Goal: Task Accomplishment & Management: Manage account settings

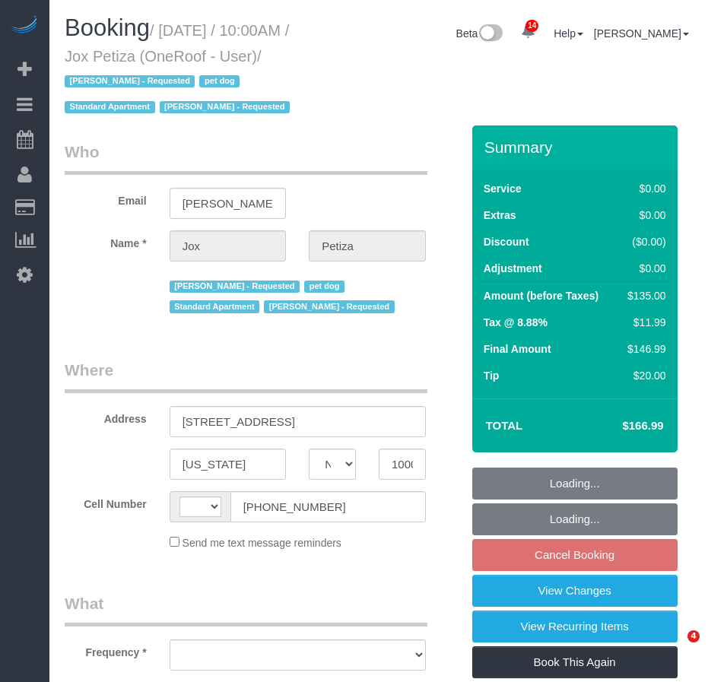
select select "NY"
select select "number:89"
select select "number:90"
select select "number:13"
select select "number:5"
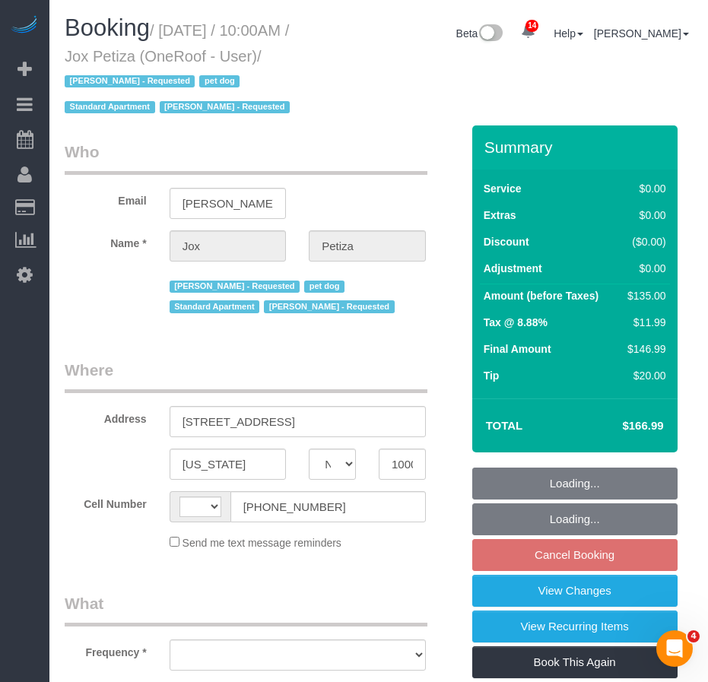
select select "string:[GEOGRAPHIC_DATA]"
select select "object:909"
select select "string:stripe-pm_1PwTrs4VGloSiKo7pLA6fO7l"
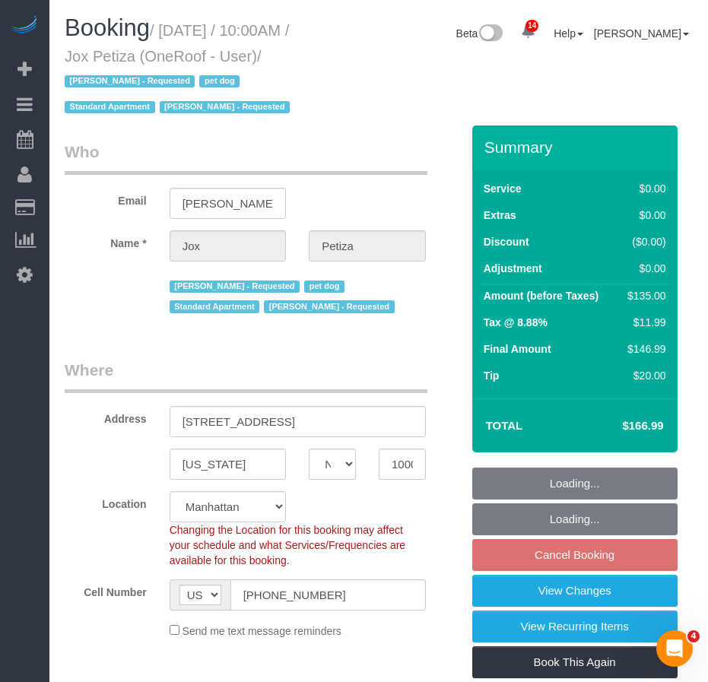
select select "spot3"
select select "object:1445"
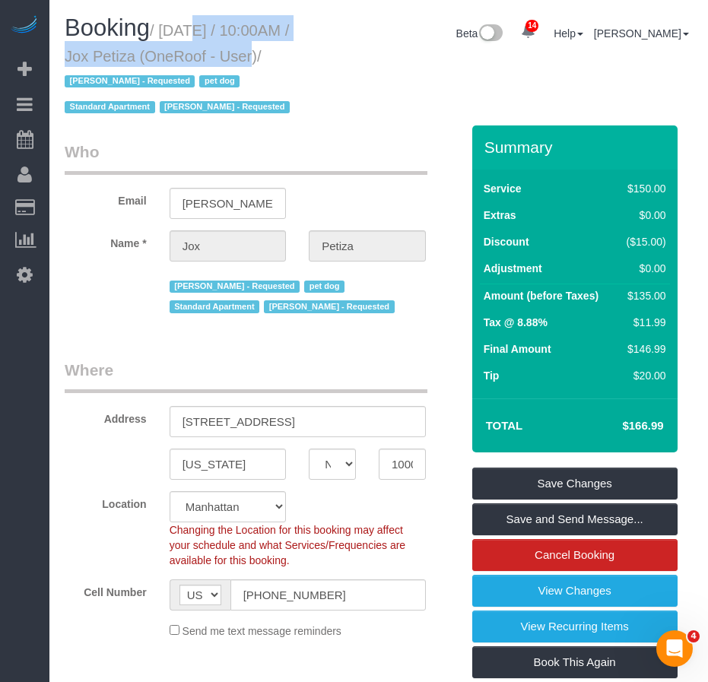
drag, startPoint x: 166, startPoint y: 30, endPoint x: 208, endPoint y: 49, distance: 45.6
click at [208, 49] on small "/ September 13, 2025 / 10:00AM / Jox Petiza (OneRoof - User) / Luis Maneiro - R…" at bounding box center [180, 69] width 230 height 94
copy small "September 13, 2025 / 10:00AM / Jox Petiza"
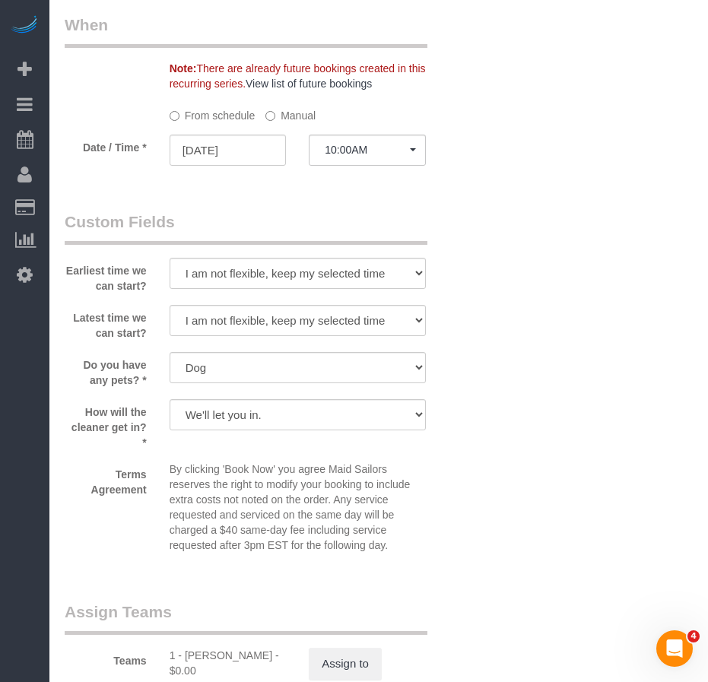
scroll to position [1978, 0]
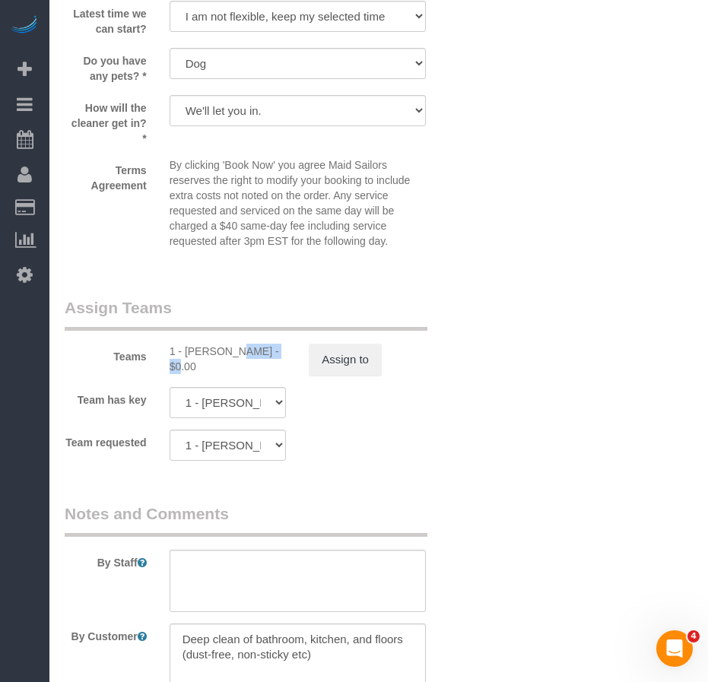
drag, startPoint x: 183, startPoint y: 354, endPoint x: 231, endPoint y: 351, distance: 48.0
click at [231, 351] on div "1 - Xiomara Inga - $0.00" at bounding box center [228, 359] width 117 height 30
copy div "Xiomara I"
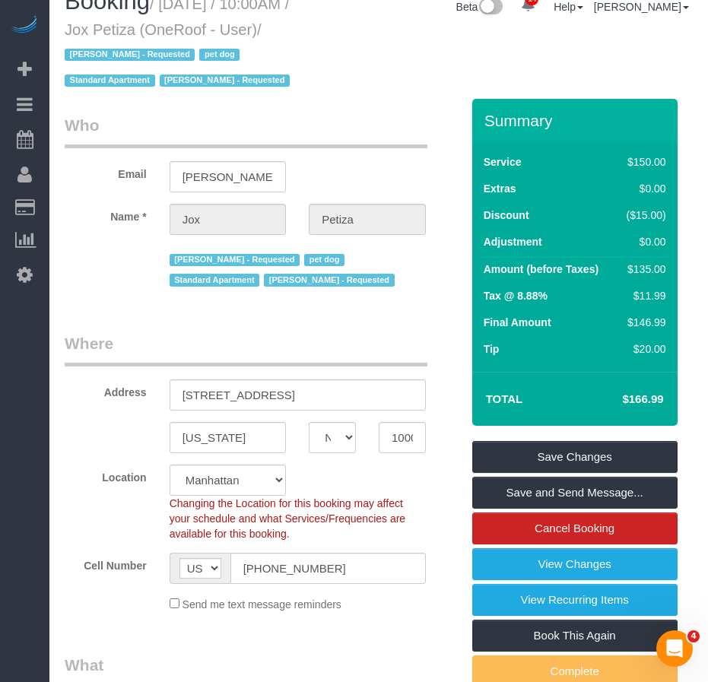
scroll to position [0, 0]
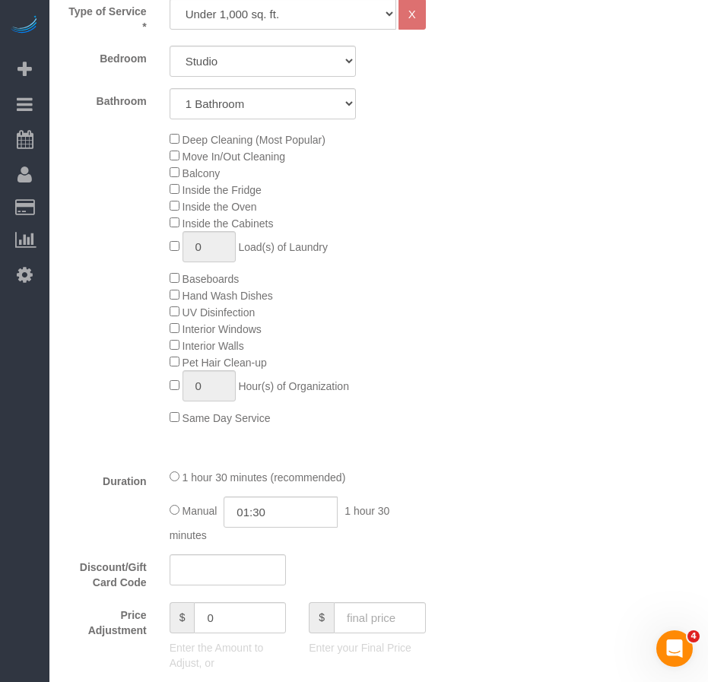
scroll to position [761, 0]
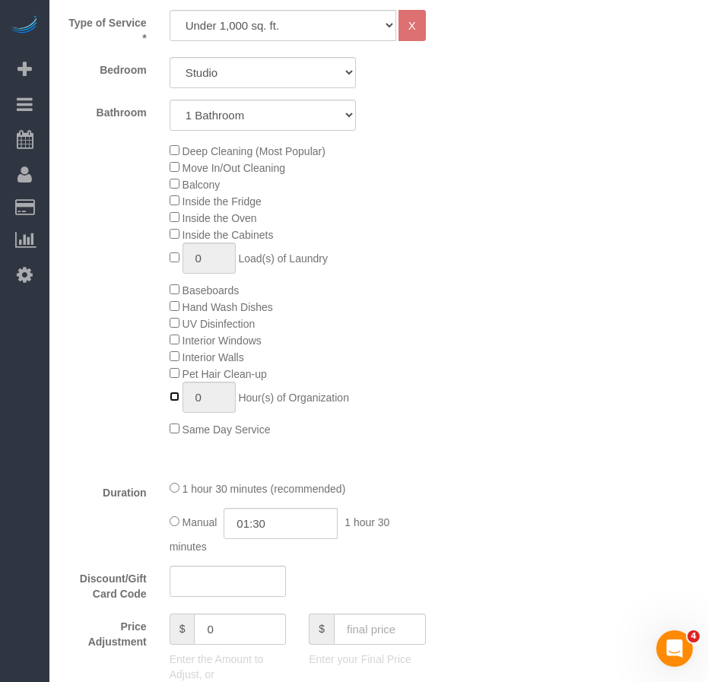
type input "1"
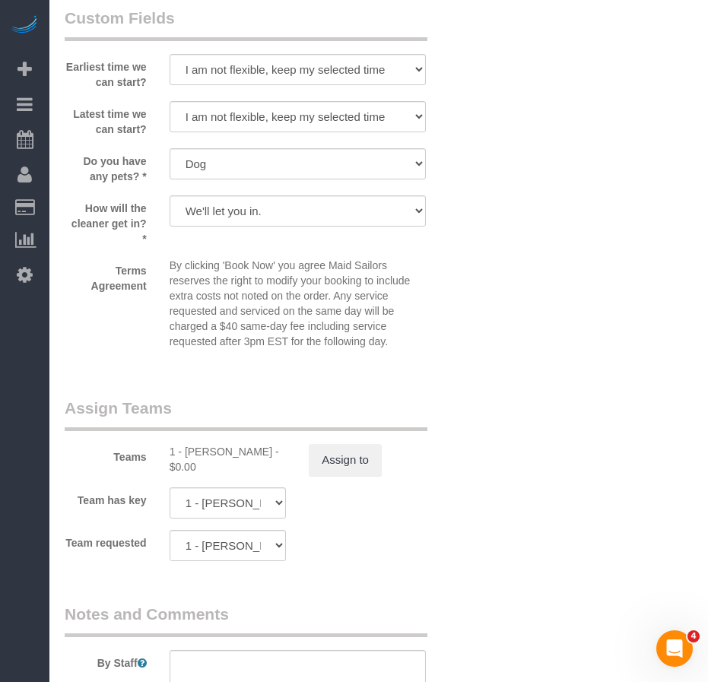
scroll to position [1902, 0]
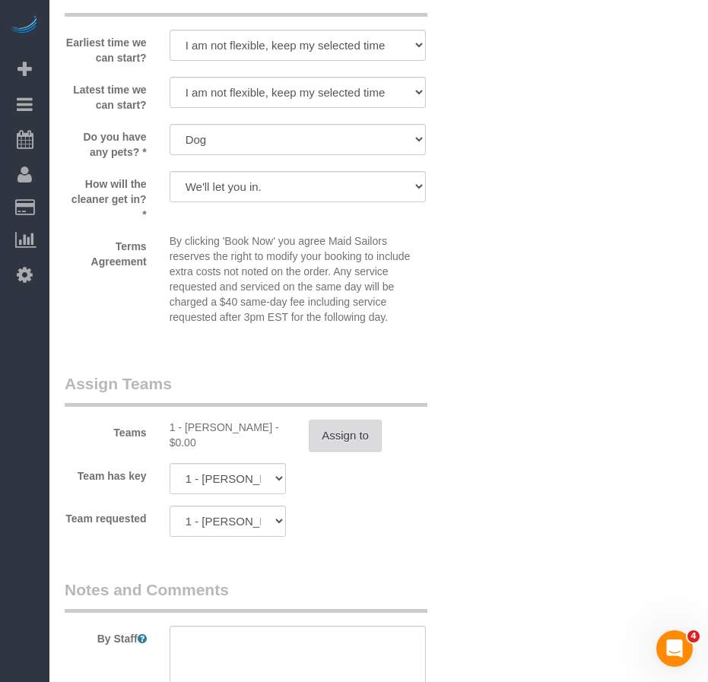
click at [348, 443] on button "Assign to" at bounding box center [345, 436] width 73 height 32
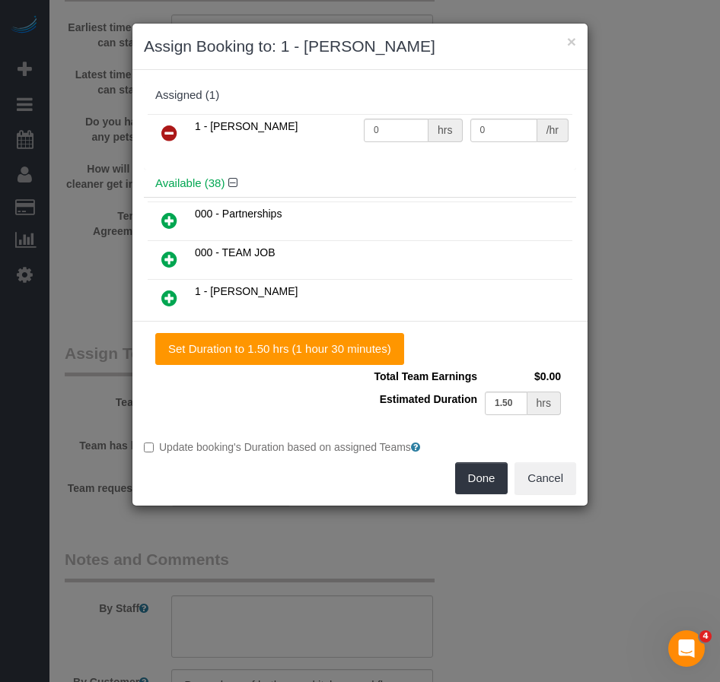
click at [169, 135] on icon at bounding box center [169, 133] width 16 height 18
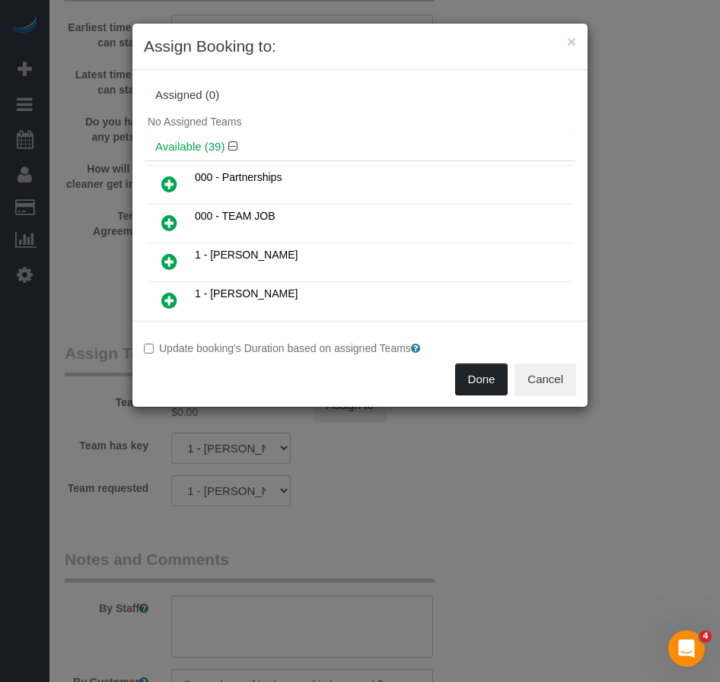
click at [475, 377] on button "Done" at bounding box center [481, 380] width 53 height 32
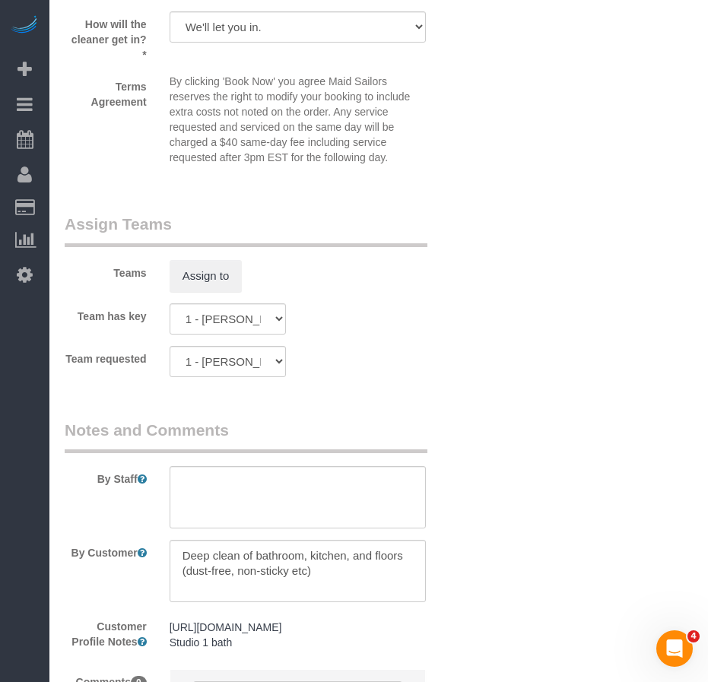
scroll to position [2246, 0]
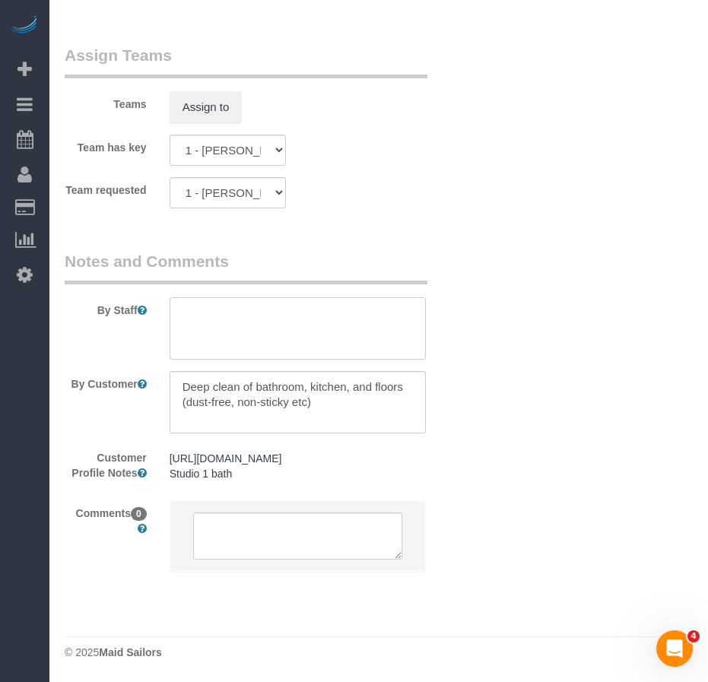
click at [203, 303] on textarea at bounding box center [298, 328] width 256 height 62
type textarea "client is okay with another cleaner, follow-up with photos for organization"
drag, startPoint x: 323, startPoint y: 386, endPoint x: 180, endPoint y: 373, distance: 142.8
click at [180, 373] on textarea at bounding box center [298, 402] width 256 height 62
click at [335, 393] on textarea at bounding box center [298, 402] width 256 height 62
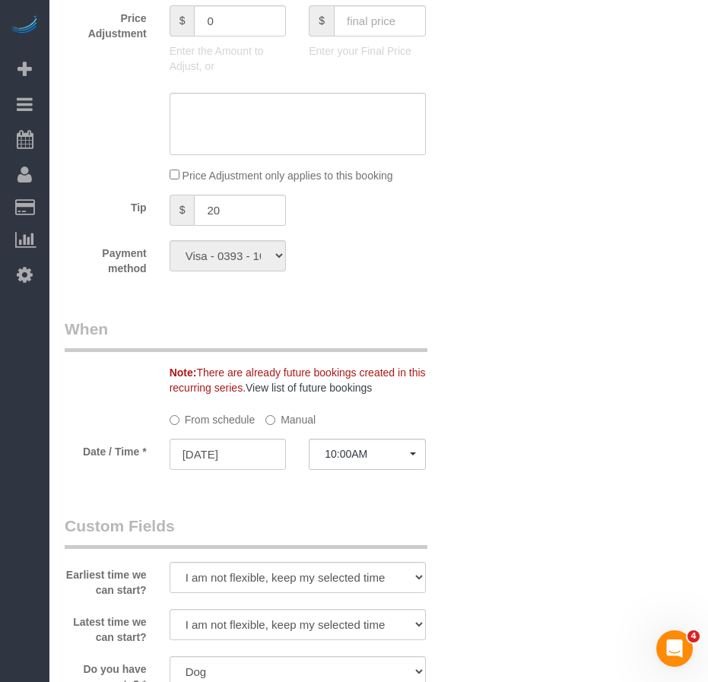
scroll to position [1445, 0]
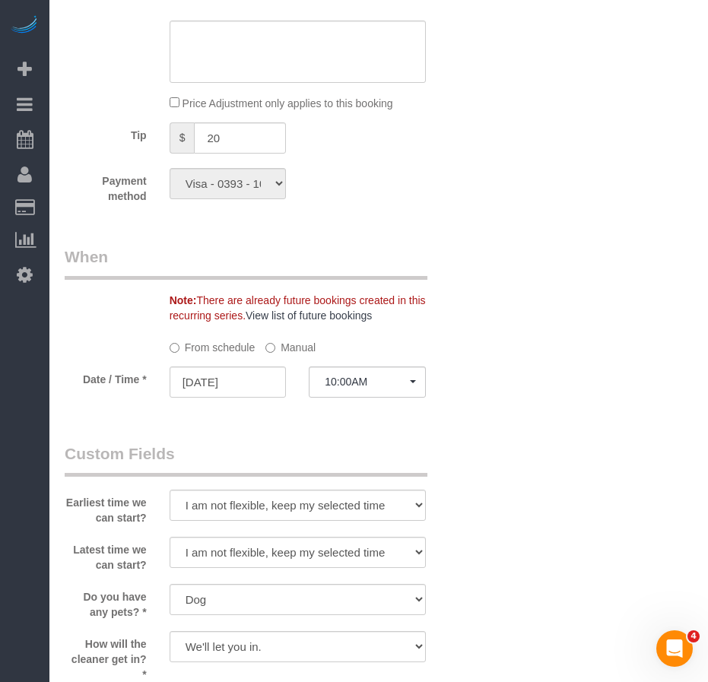
select select "spot61"
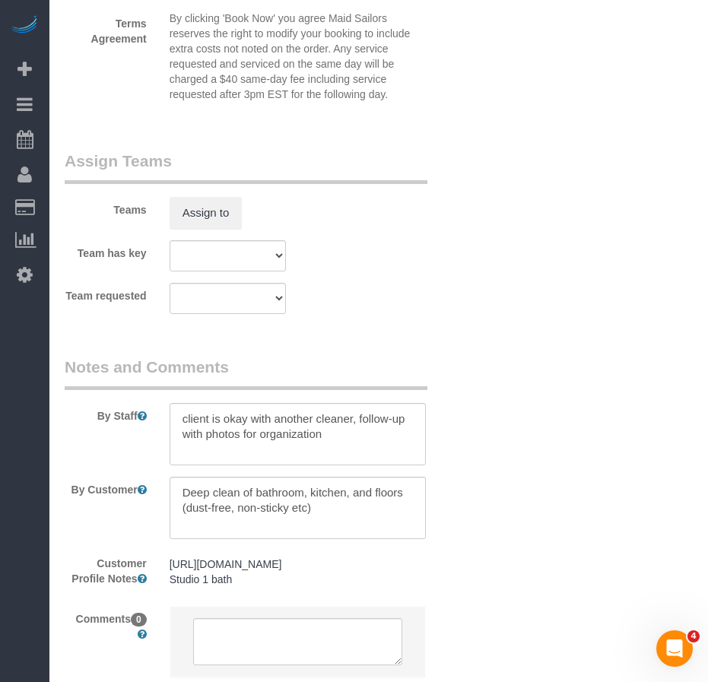
scroll to position [2206, 0]
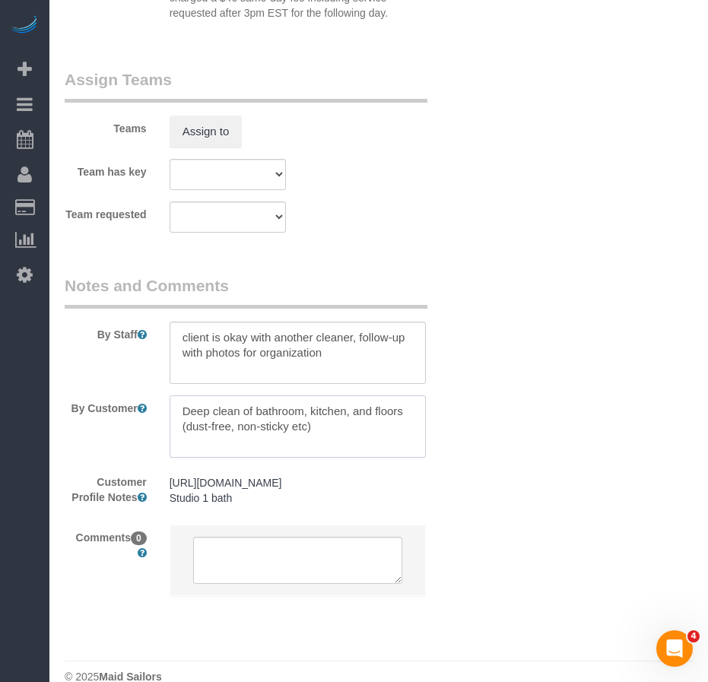
drag, startPoint x: 244, startPoint y: 411, endPoint x: 402, endPoint y: 414, distance: 158.3
click at [402, 414] on textarea at bounding box center [298, 427] width 256 height 62
type textarea "Deep clean with organization"
drag, startPoint x: 332, startPoint y: 354, endPoint x: 181, endPoint y: 342, distance: 151.1
click at [181, 342] on textarea at bounding box center [298, 353] width 256 height 62
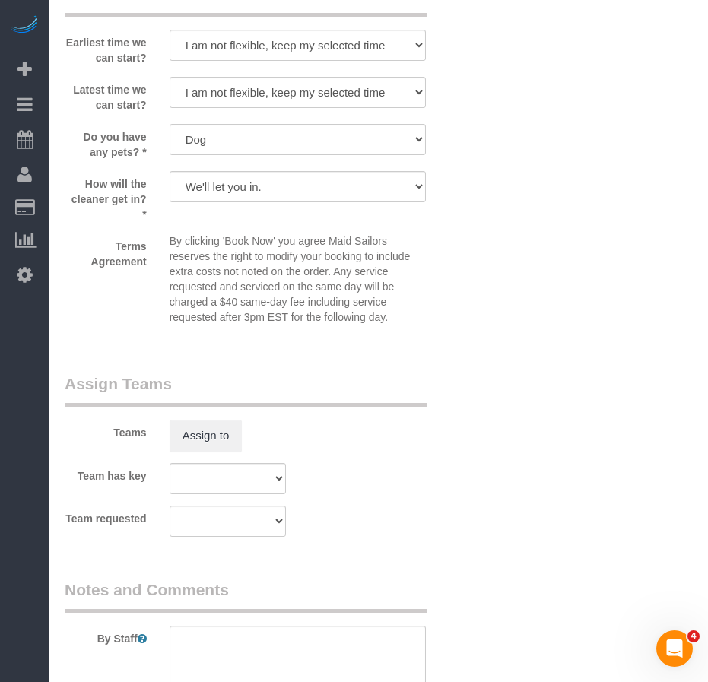
scroll to position [1521, 0]
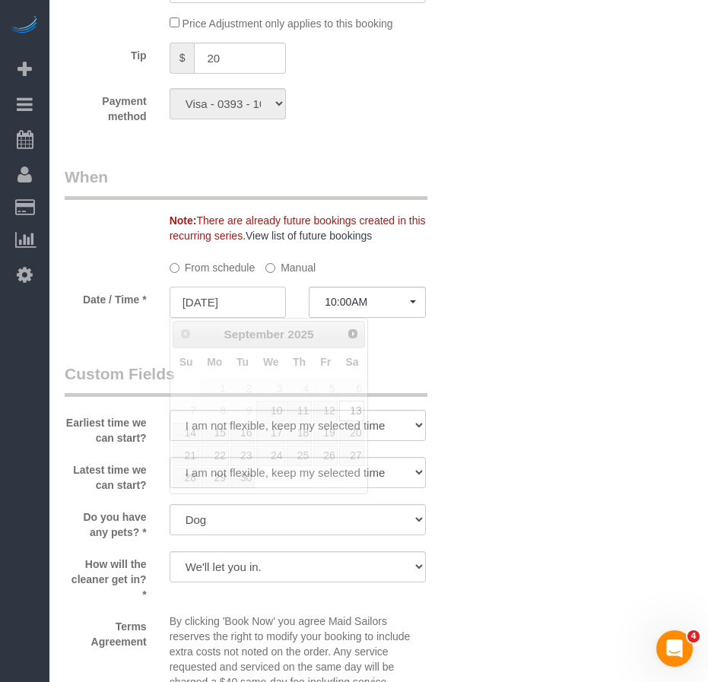
click at [230, 306] on input "09/13/2025" at bounding box center [228, 302] width 117 height 31
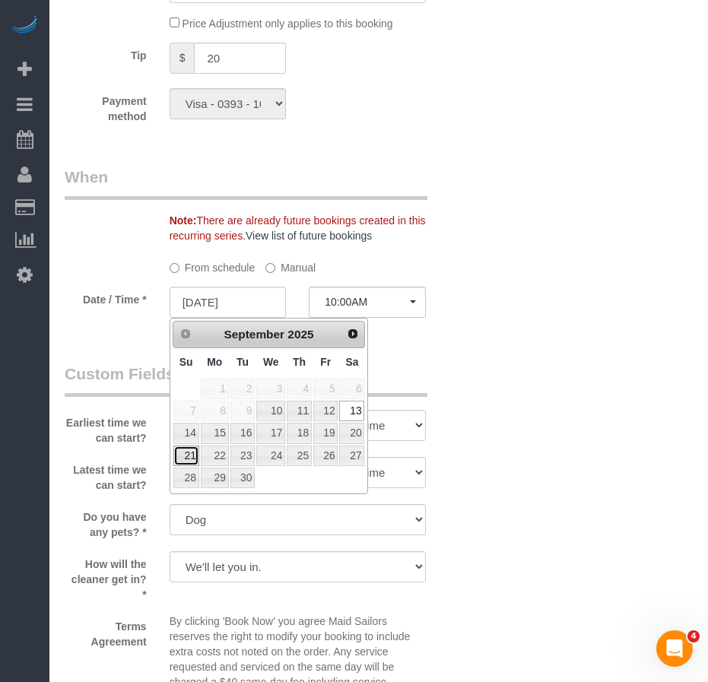
click at [189, 458] on link "21" at bounding box center [186, 456] width 26 height 21
type input "09/21/2025"
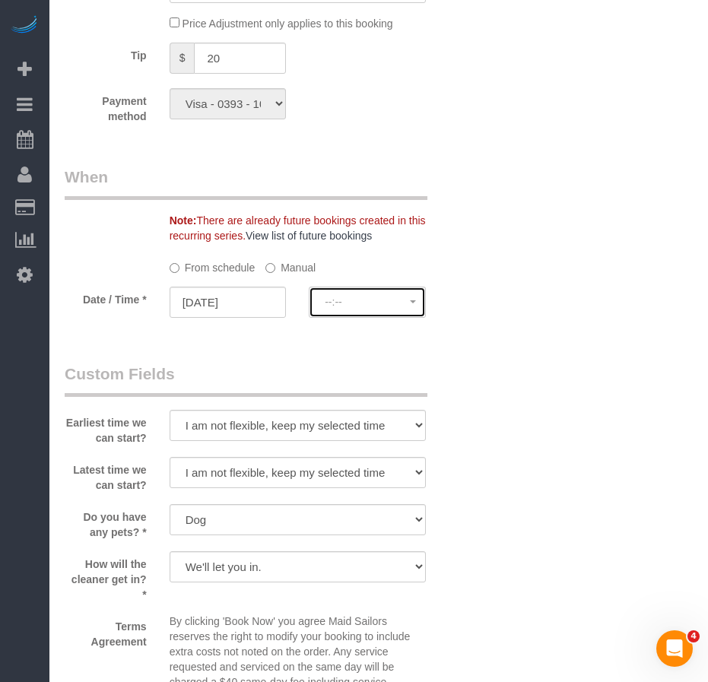
click at [386, 307] on span "--:--" at bounding box center [367, 302] width 85 height 12
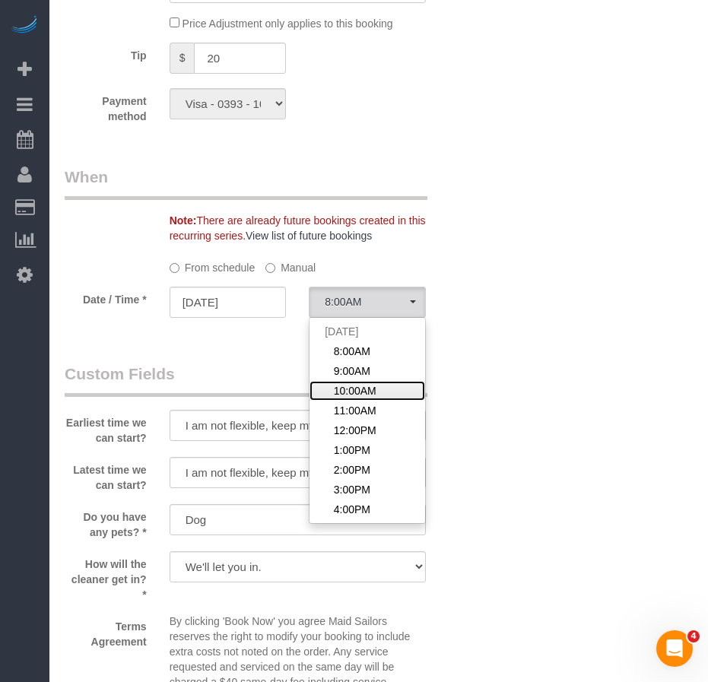
click at [373, 389] on span "10:00AM" at bounding box center [355, 390] width 43 height 15
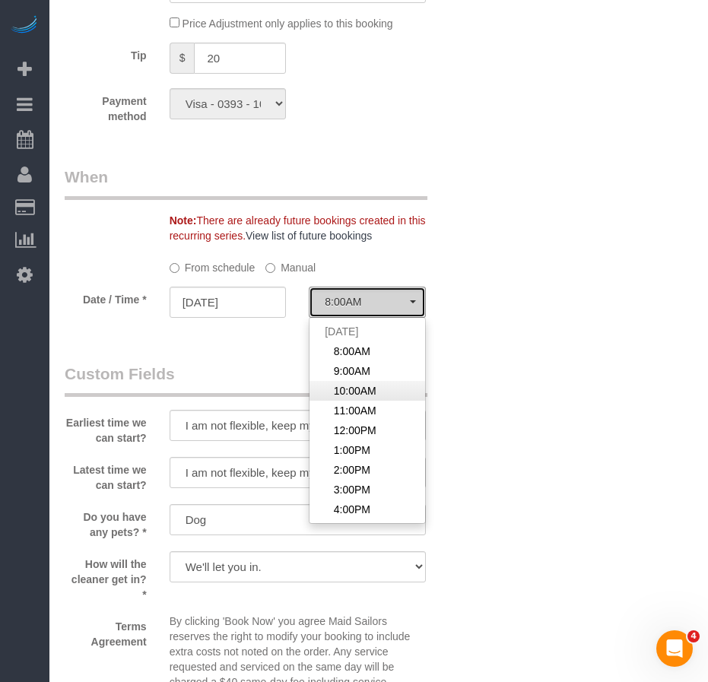
select select "spot119"
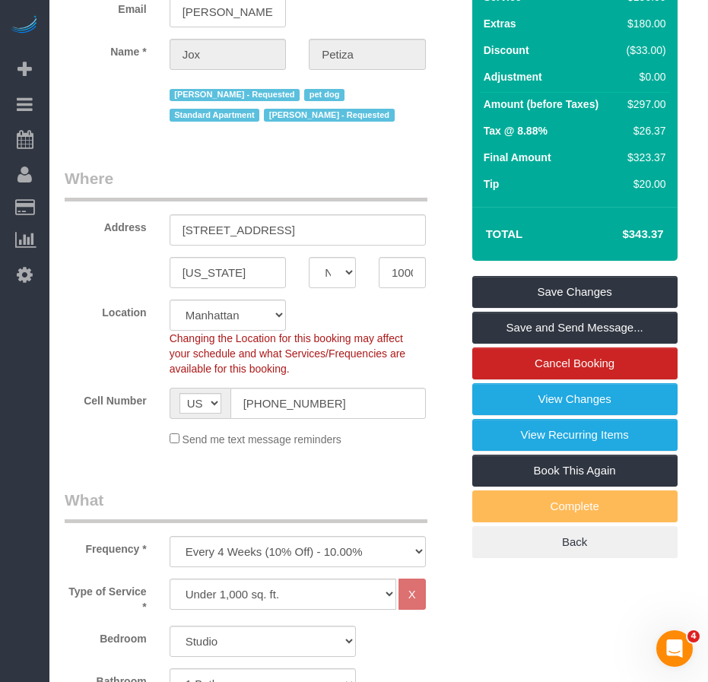
scroll to position [116, 0]
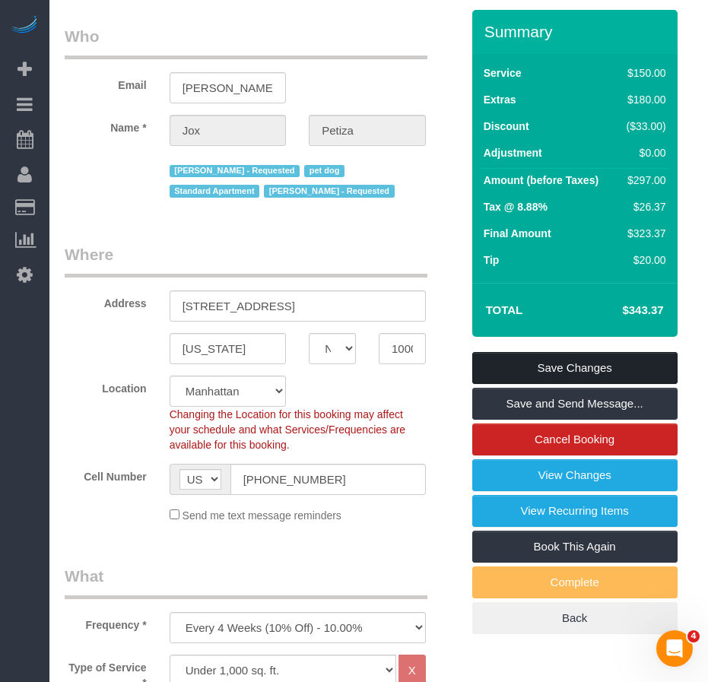
click at [539, 367] on link "Save Changes" at bounding box center [574, 368] width 205 height 32
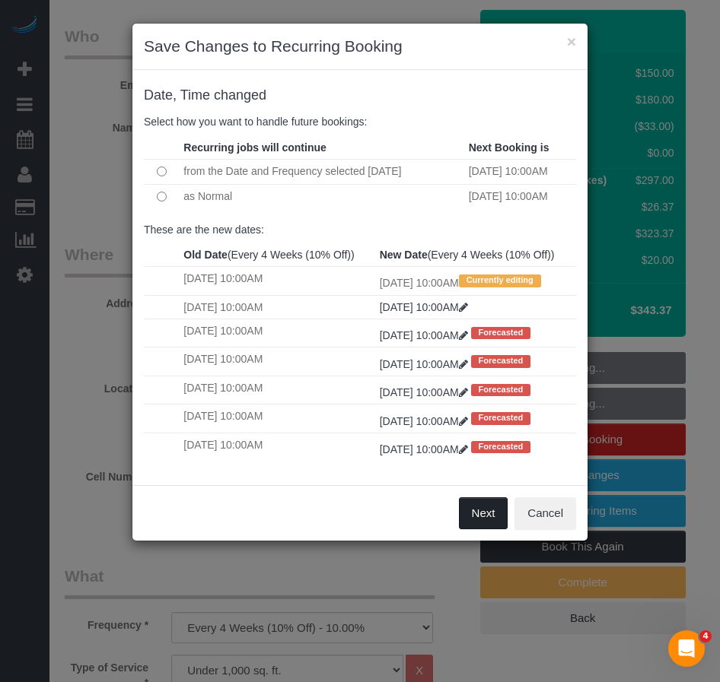
click at [472, 529] on button "Next" at bounding box center [483, 513] width 49 height 32
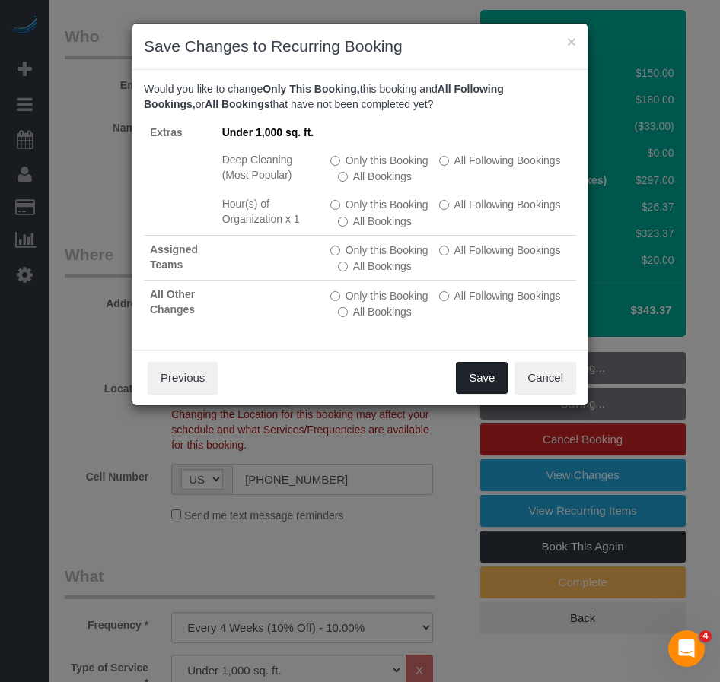
click at [475, 380] on button "Save" at bounding box center [482, 378] width 52 height 32
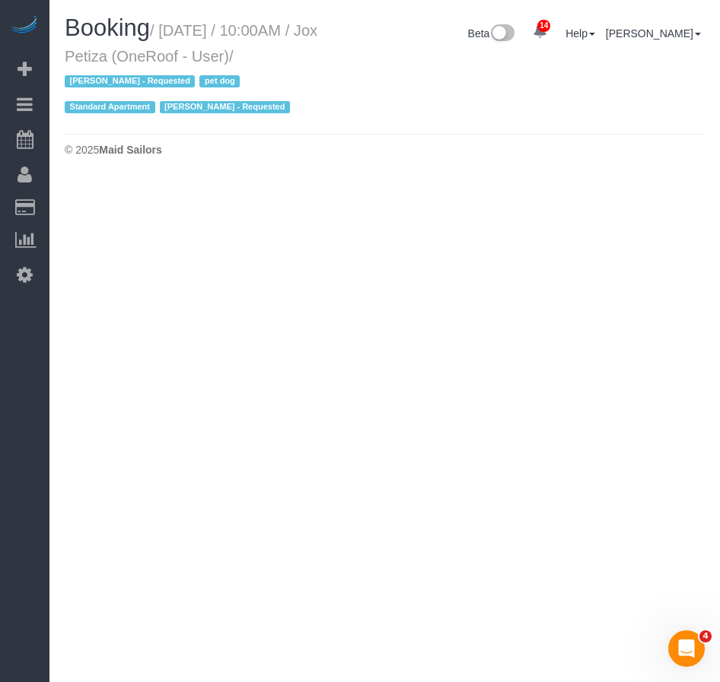
select select "NY"
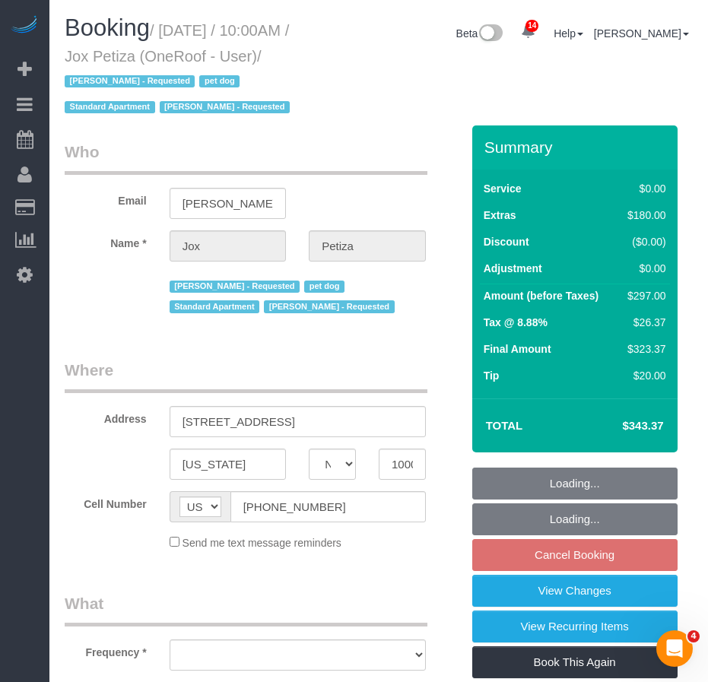
select select "object:5883"
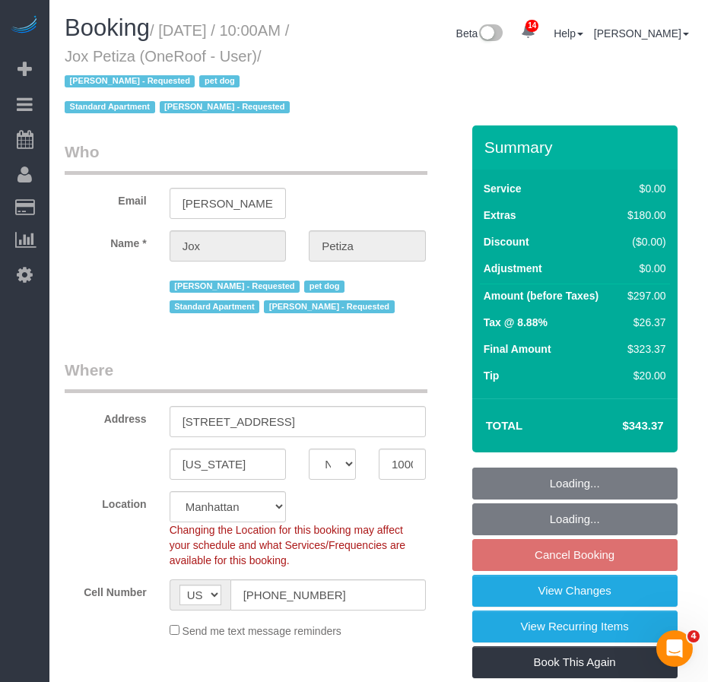
select select "string:stripe-pm_1PwTrs4VGloSiKo7pLA6fO7l"
select select "object:5891"
select select "number:89"
select select "number:90"
select select "number:13"
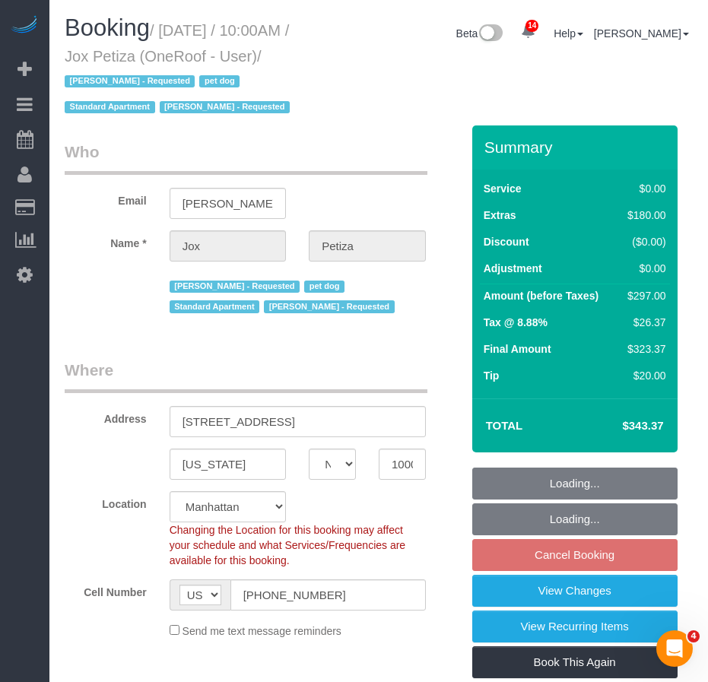
select select "number:5"
select select "spot176"
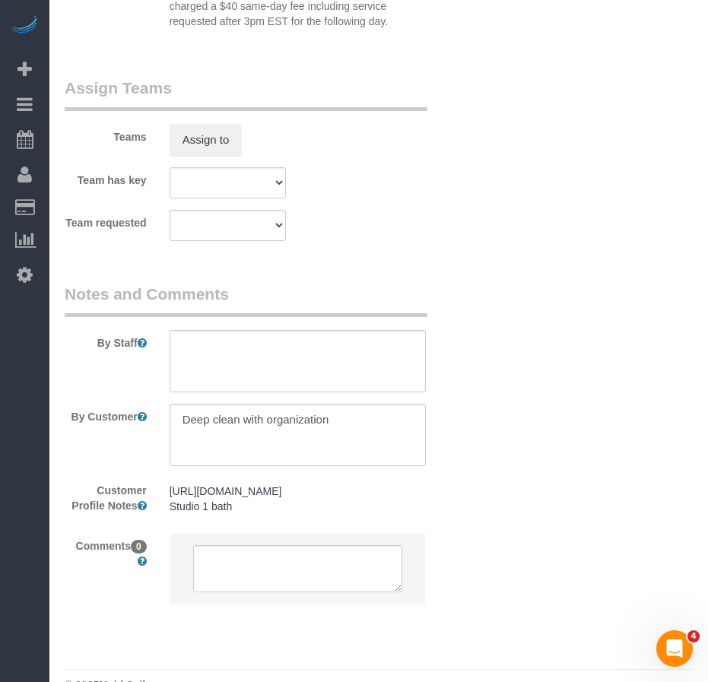
scroll to position [2246, 0]
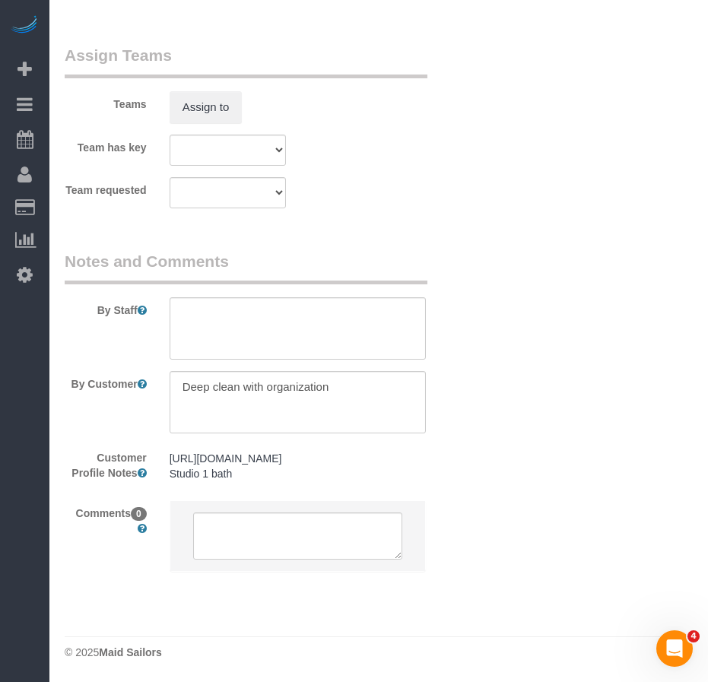
click at [131, 593] on fieldset "Notes and Comments By Staff By Customer Customer Profile Notes https://streetea…" at bounding box center [263, 424] width 396 height 348
click at [220, 542] on textarea at bounding box center [297, 536] width 209 height 47
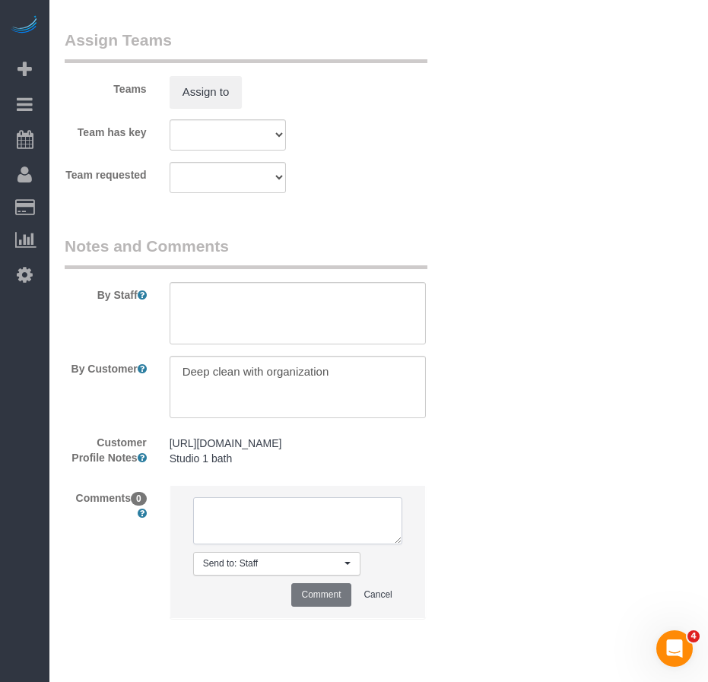
paste textarea "client is okay with another cleaner, follow-up with photos for organization"
click at [284, 542] on textarea at bounding box center [297, 520] width 209 height 47
type textarea "client is okay with another cleaner, follow-up with photos for organization"
click at [330, 607] on button "Comment" at bounding box center [320, 595] width 59 height 24
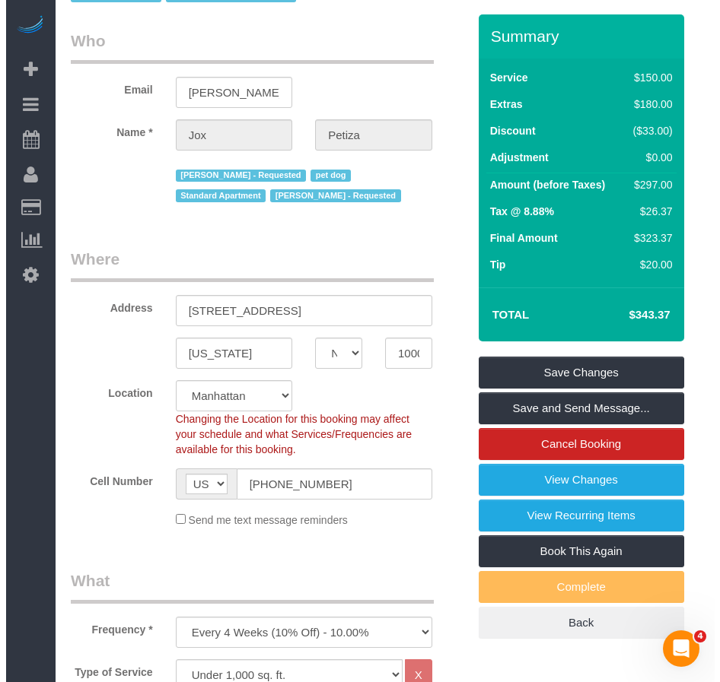
scroll to position [93, 0]
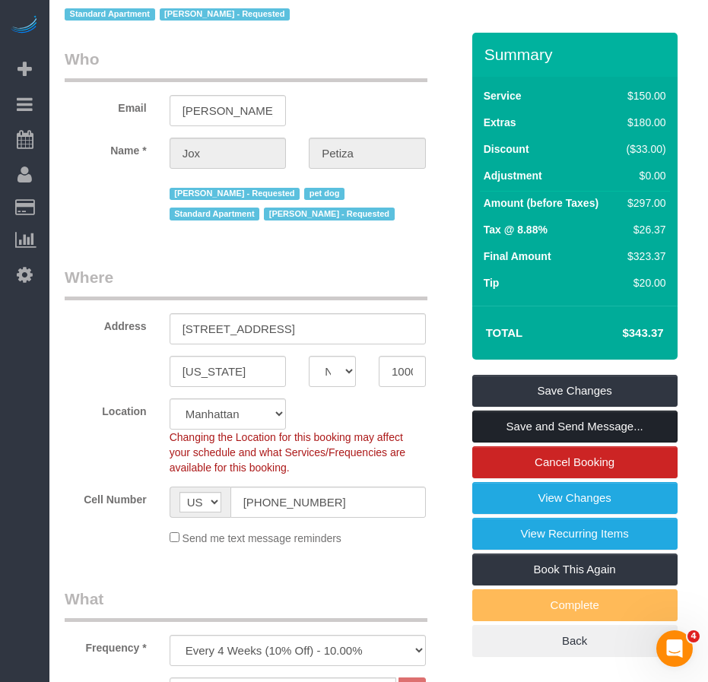
click at [532, 428] on link "Save and Send Message..." at bounding box center [574, 427] width 205 height 32
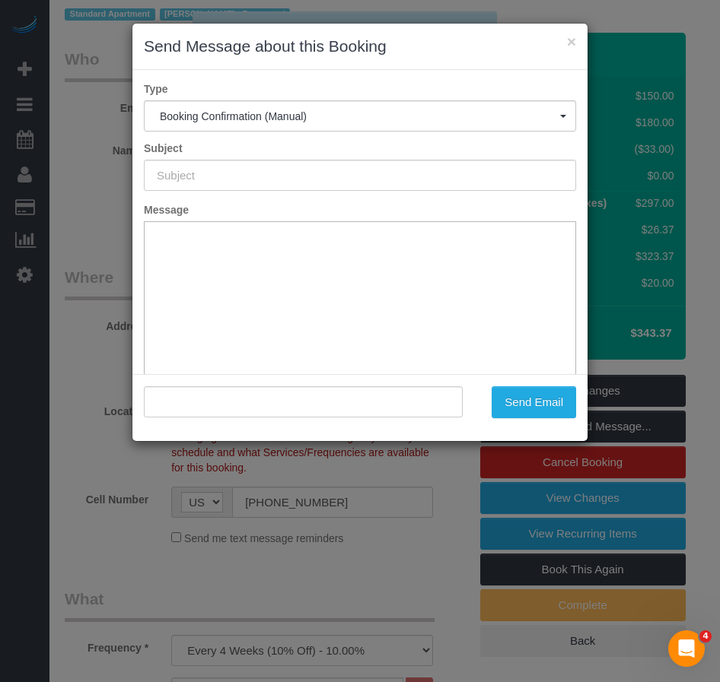
type input "Cleaning Confirmed for 09/21/2025 at 10:00am"
type input ""Jox Petiza" <joyce.petiza@gmail.com>"
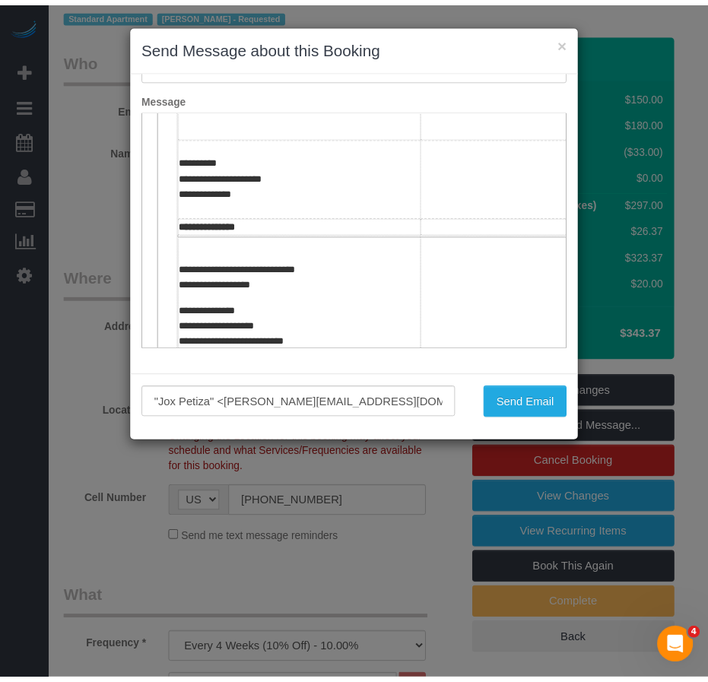
scroll to position [0, 0]
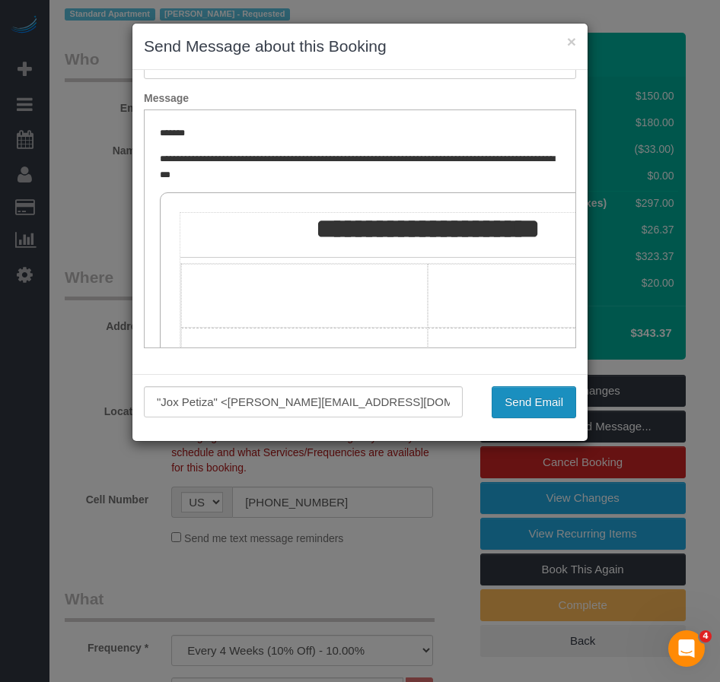
click at [529, 405] on button "Send Email" at bounding box center [533, 402] width 84 height 32
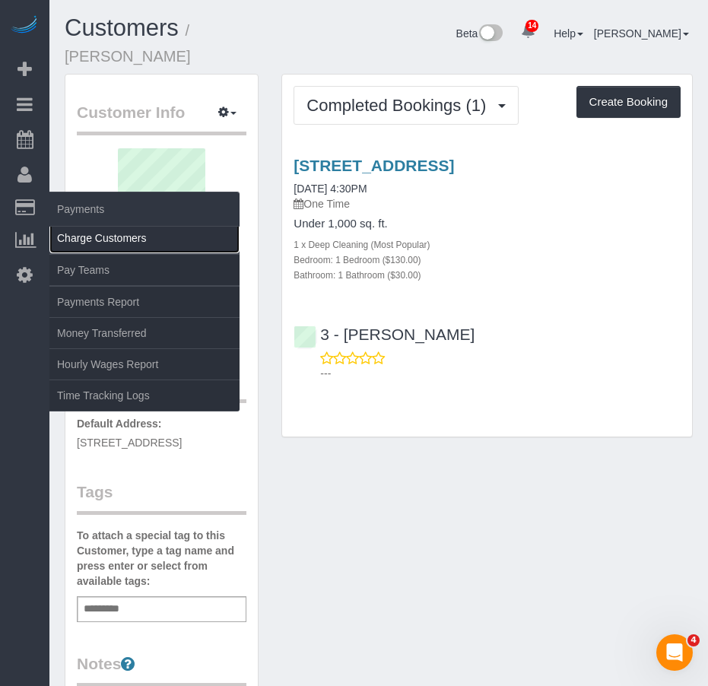
click at [107, 237] on link "Charge Customers" at bounding box center [144, 238] width 190 height 30
select select
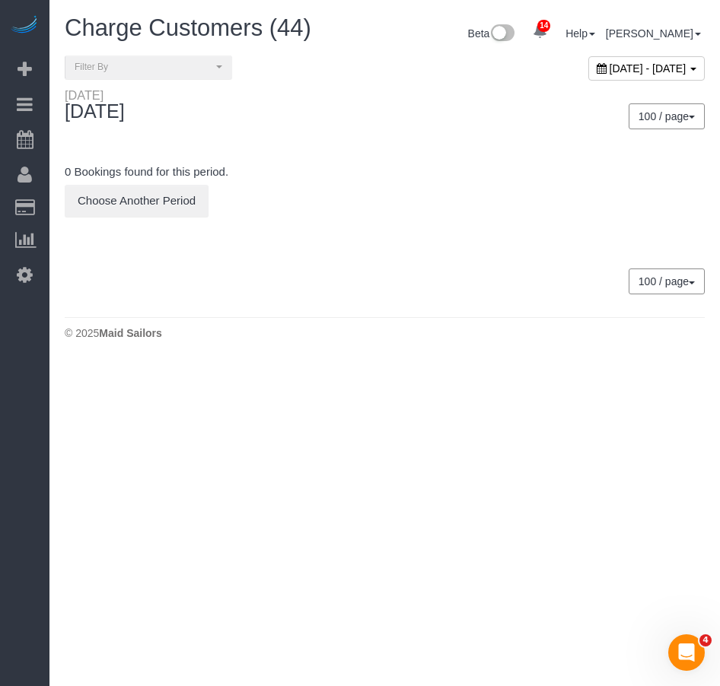
click at [609, 69] on span "[DATE] - [DATE]" at bounding box center [647, 68] width 77 height 12
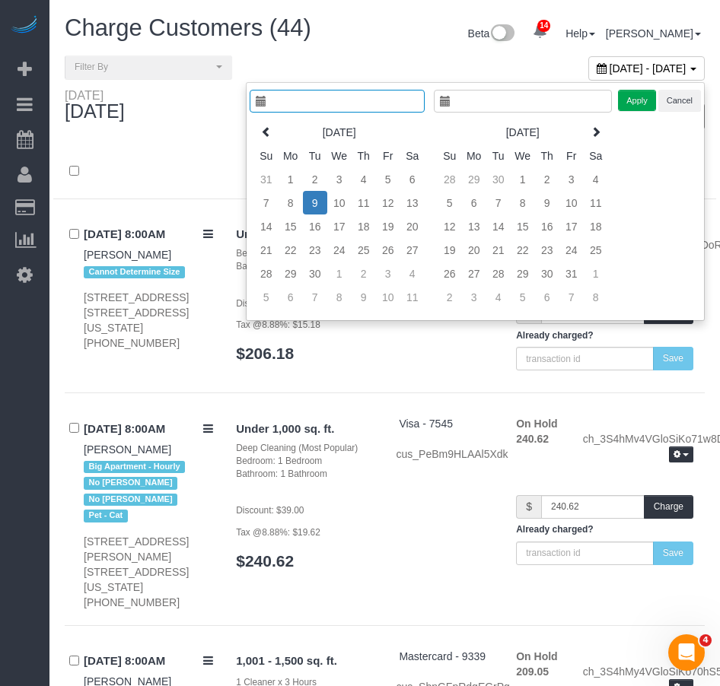
type input "**********"
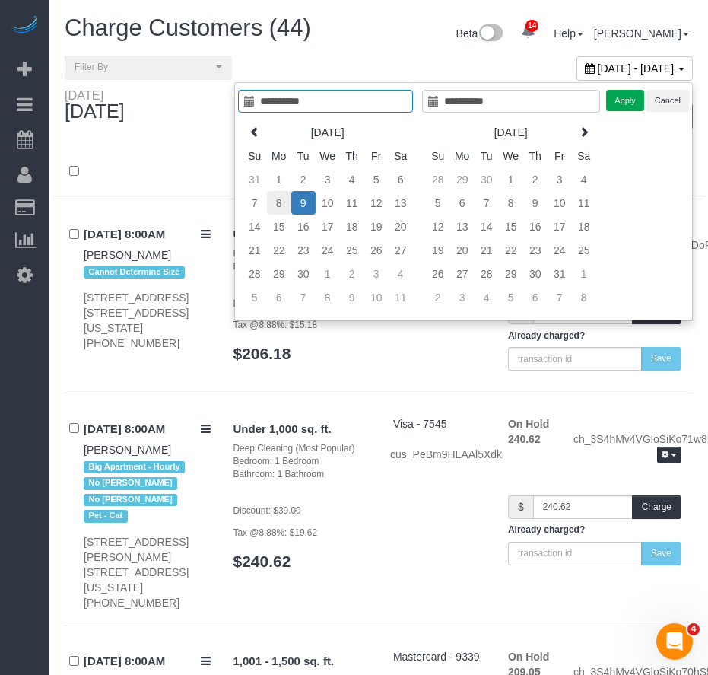
type input "**********"
click at [279, 199] on td "8" at bounding box center [279, 203] width 24 height 24
type input "**********"
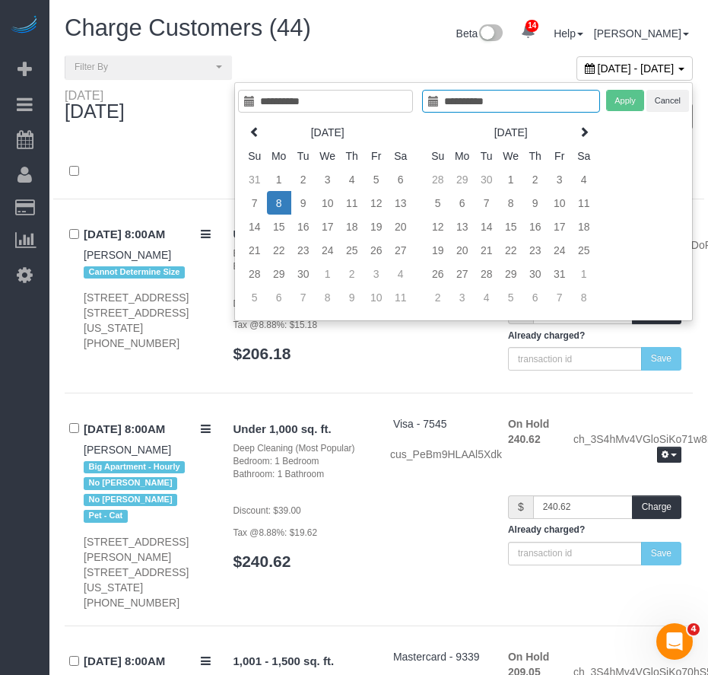
click at [279, 199] on td "8" at bounding box center [279, 203] width 24 height 24
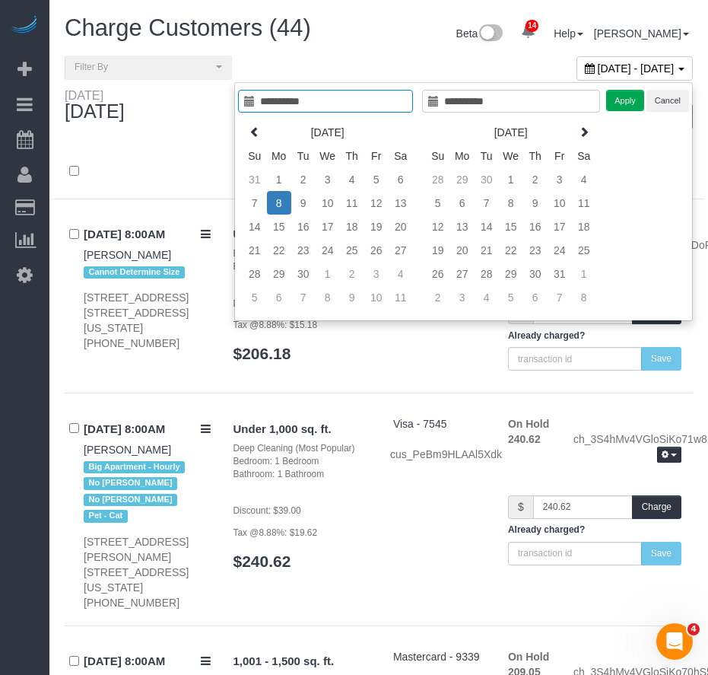
type input "**********"
click at [632, 102] on button "Apply" at bounding box center [625, 101] width 38 height 22
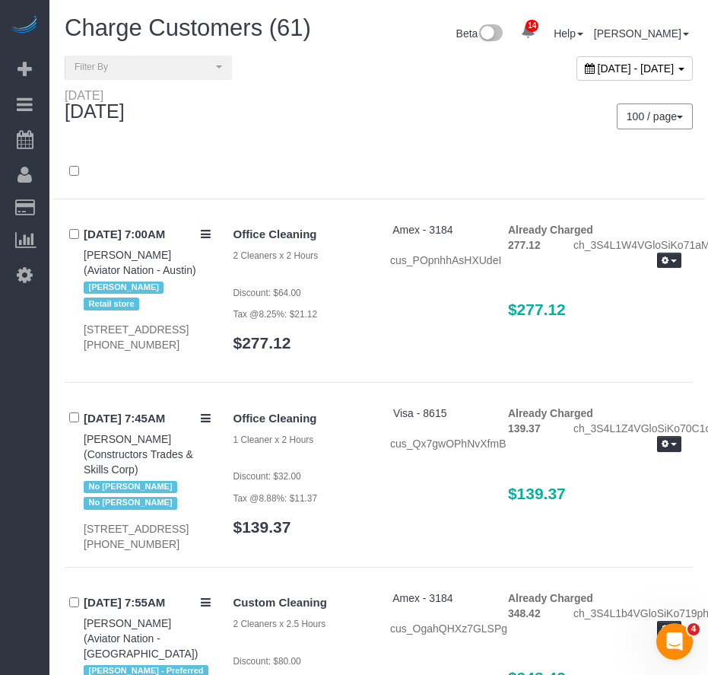
scroll to position [11800, 0]
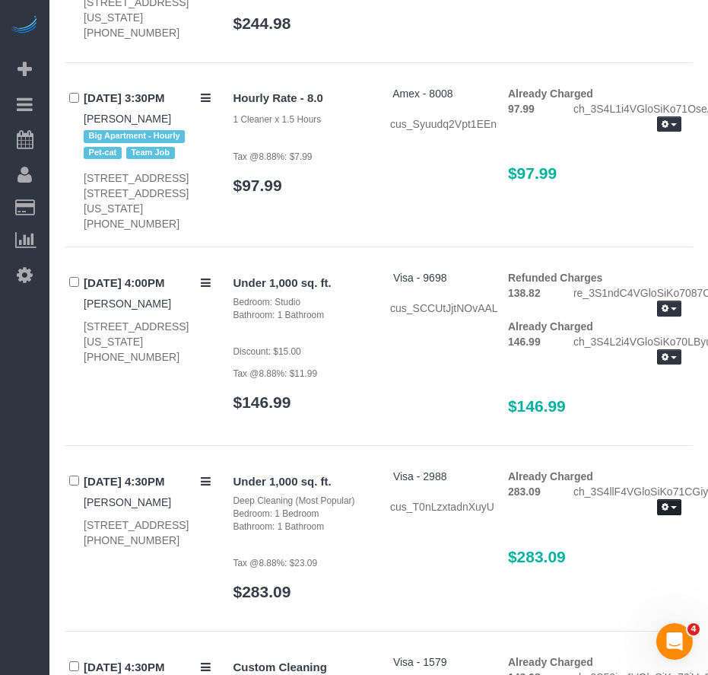
click at [676, 506] on span "button" at bounding box center [674, 507] width 6 height 3
click at [642, 543] on link "Send Invoice" at bounding box center [621, 553] width 120 height 20
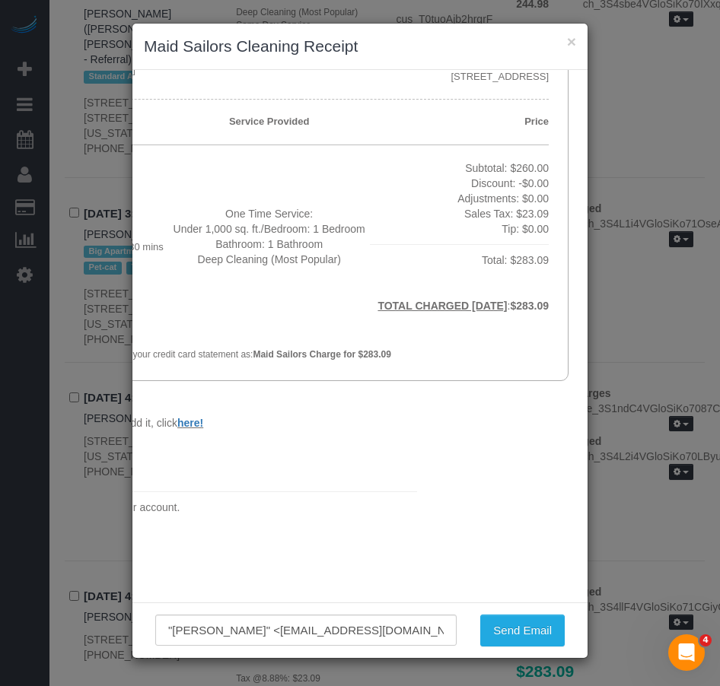
scroll to position [283, 0]
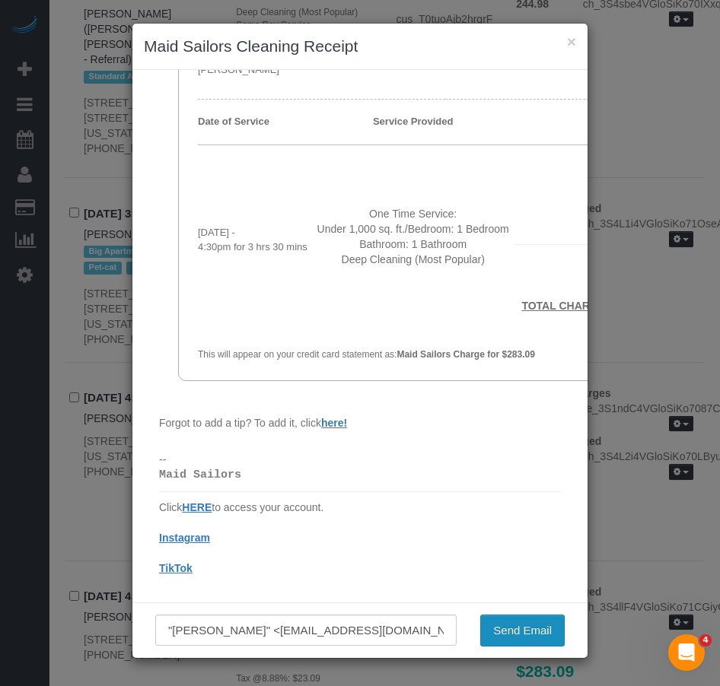
click at [526, 634] on button "Send Email" at bounding box center [522, 631] width 84 height 32
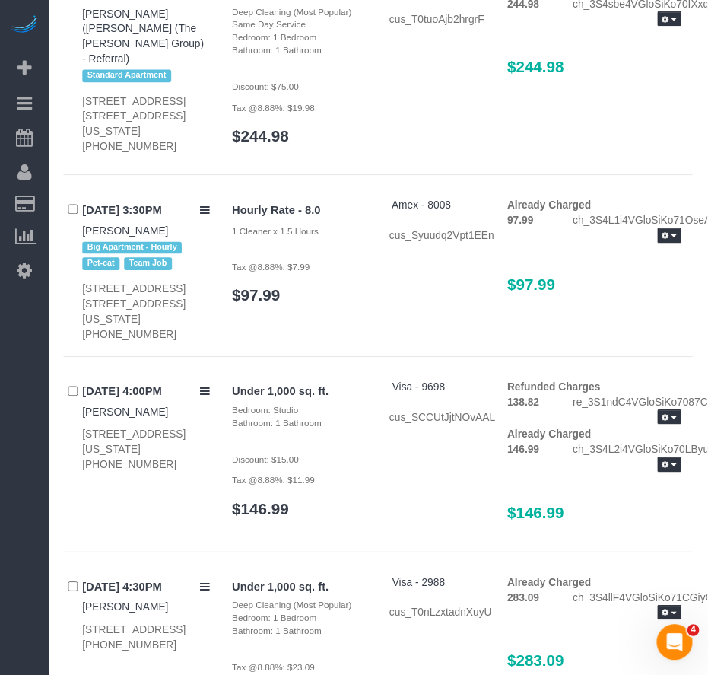
scroll to position [11800, 0]
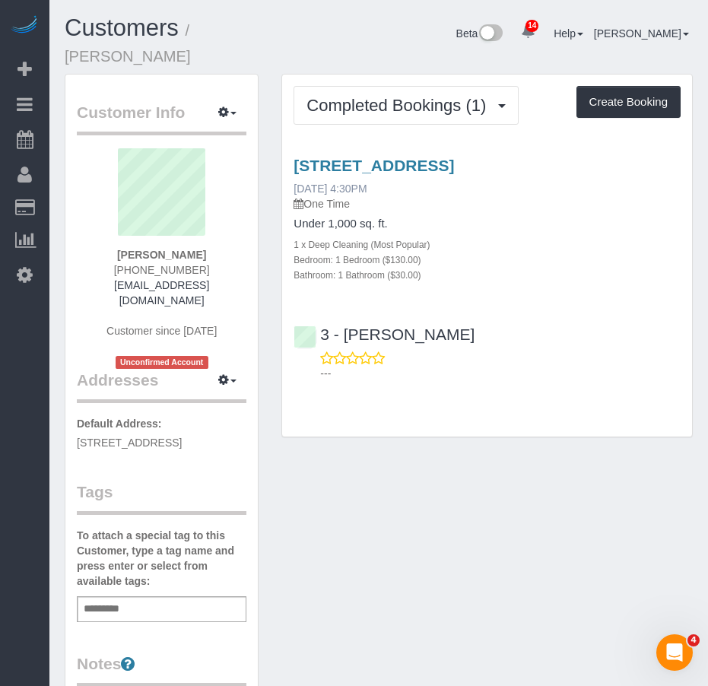
drag, startPoint x: 399, startPoint y: 172, endPoint x: 294, endPoint y: 167, distance: 104.3
click at [294, 167] on div "[STREET_ADDRESS] [DATE] 4:30PM One Time" at bounding box center [487, 184] width 387 height 55
copy link "[DATE] 4:30PM"
drag, startPoint x: 199, startPoint y: 239, endPoint x: 120, endPoint y: 240, distance: 79.1
click at [120, 240] on div "[PERSON_NAME] [PHONE_NUMBER] [EMAIL_ADDRESS][DOMAIN_NAME] Customer since [DATE]…" at bounding box center [162, 258] width 170 height 221
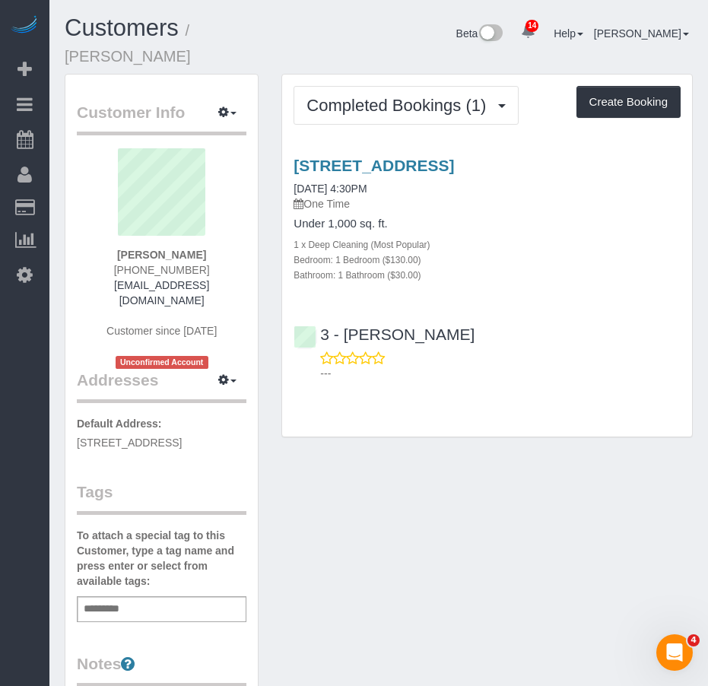
copy strong "[PERSON_NAME]"
